Goal: Check status: Check status

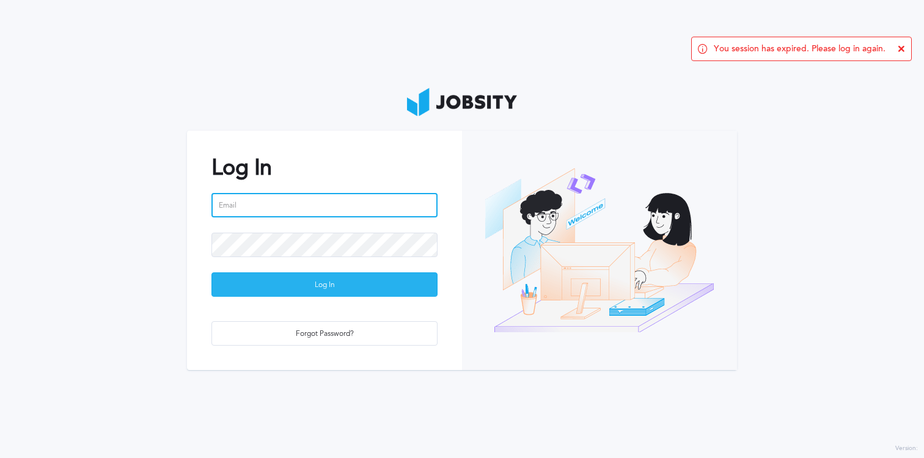
type input "[PERSON_NAME][EMAIL_ADDRESS][PERSON_NAME][DOMAIN_NAME]"
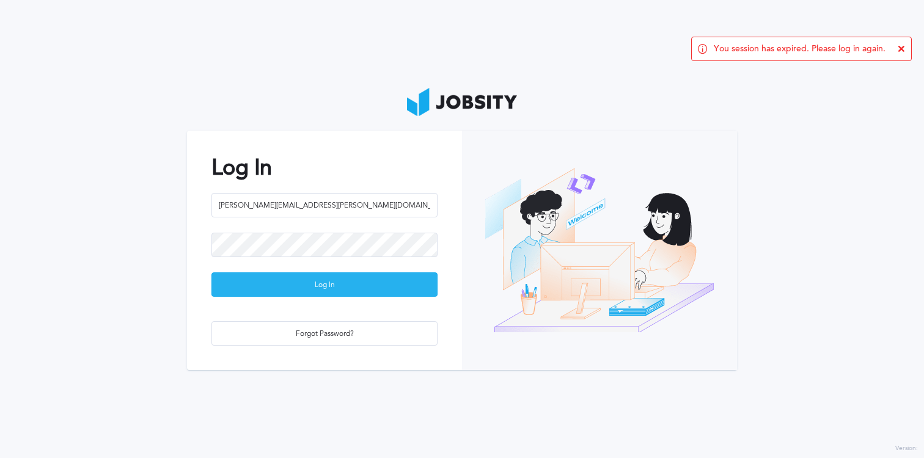
click at [317, 296] on div "Log In" at bounding box center [324, 285] width 225 height 24
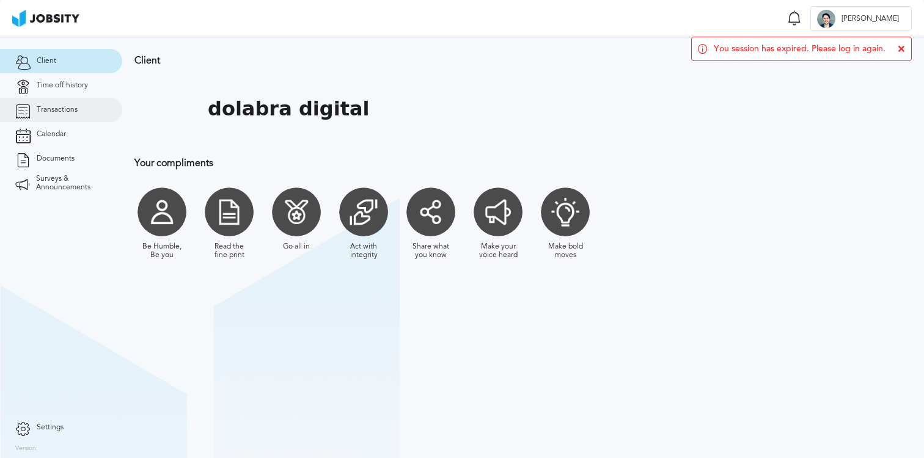
click at [68, 111] on span "Transactions" at bounding box center [57, 110] width 41 height 9
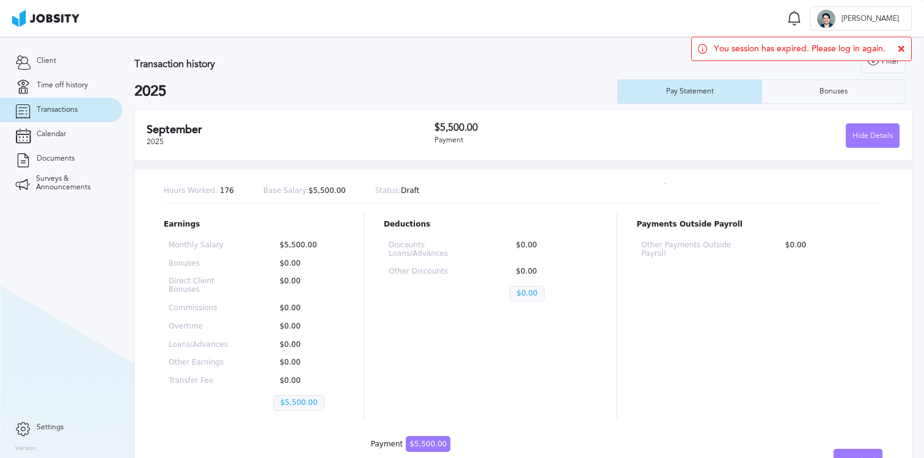
click at [300, 138] on div "[DATE]" at bounding box center [291, 135] width 288 height 24
click at [856, 143] on div "Hide Details" at bounding box center [872, 136] width 53 height 24
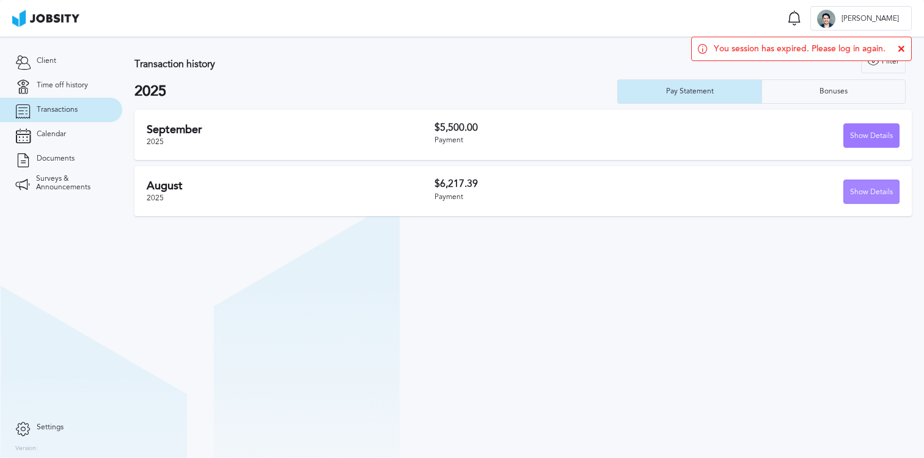
click at [864, 186] on div "Show Details" at bounding box center [871, 192] width 55 height 24
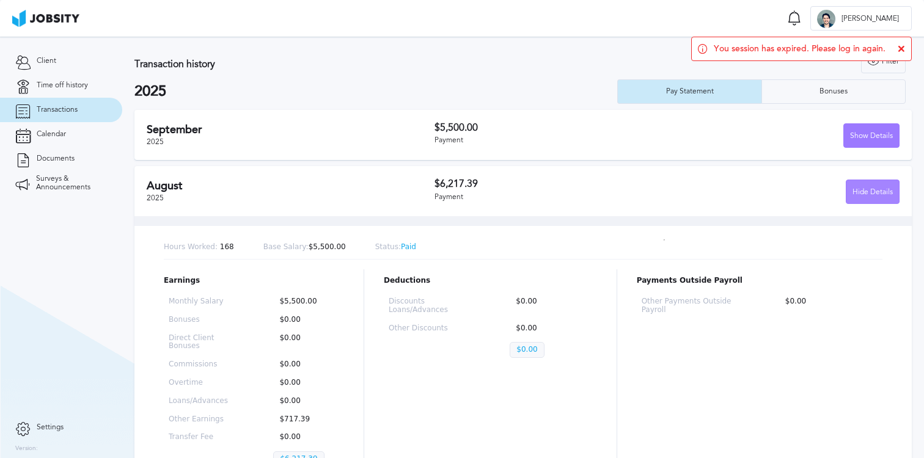
click at [864, 186] on div "Hide Details" at bounding box center [872, 192] width 53 height 24
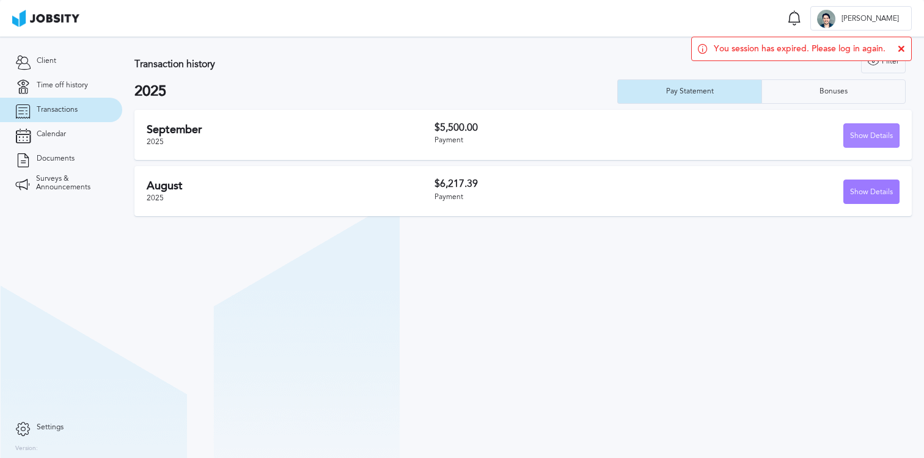
click at [868, 145] on div "Show Details" at bounding box center [871, 136] width 55 height 24
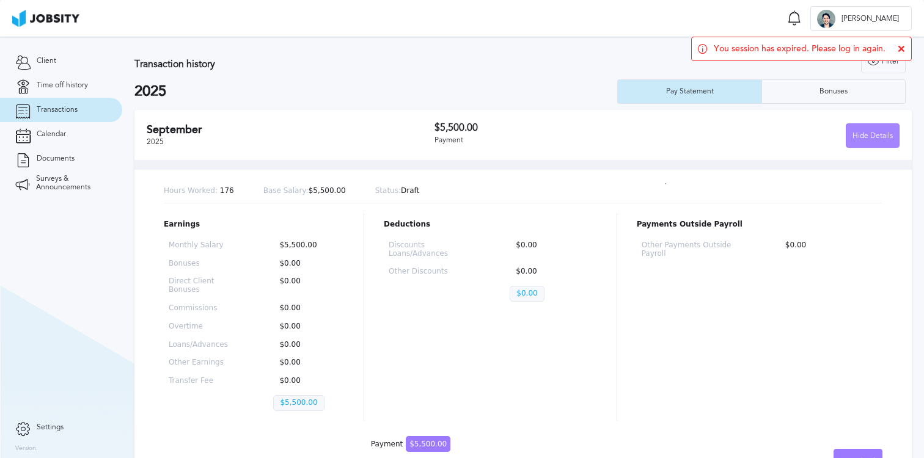
click at [867, 142] on div "Hide Details" at bounding box center [872, 136] width 53 height 24
